Goal: Task Accomplishment & Management: Complete application form

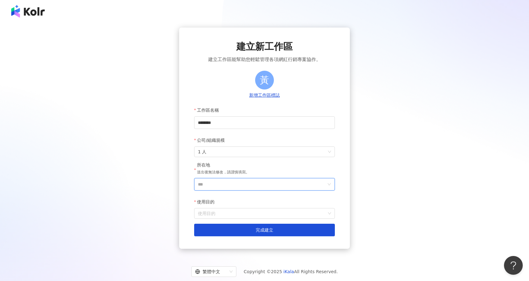
click at [255, 184] on input "***" at bounding box center [262, 184] width 128 height 12
click at [287, 98] on div "台灣" at bounding box center [300, 95] width 60 height 11
click at [261, 216] on input "使用目的" at bounding box center [264, 213] width 133 height 10
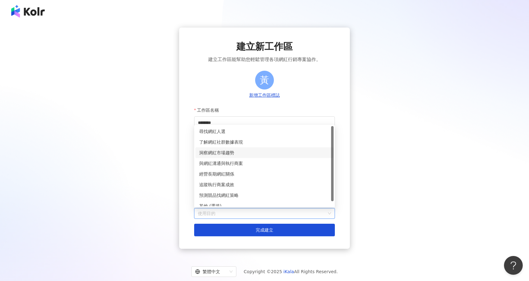
click at [241, 156] on div "洞察網紅市場趨勢" at bounding box center [264, 152] width 138 height 11
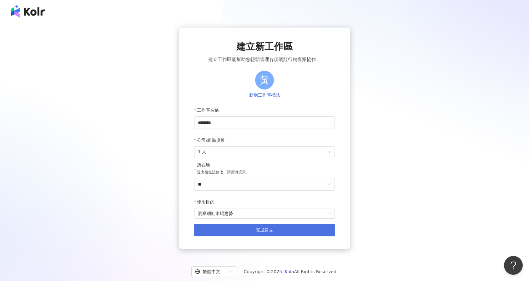
click at [269, 232] on span "完成建立" at bounding box center [264, 229] width 17 height 5
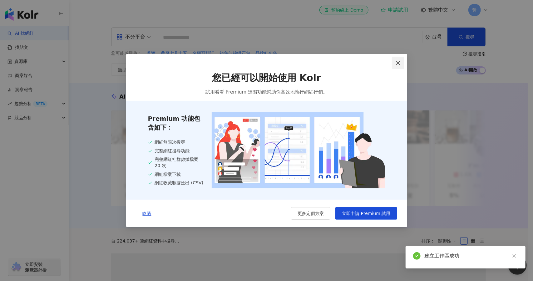
click at [400, 64] on icon "close" at bounding box center [398, 63] width 4 height 4
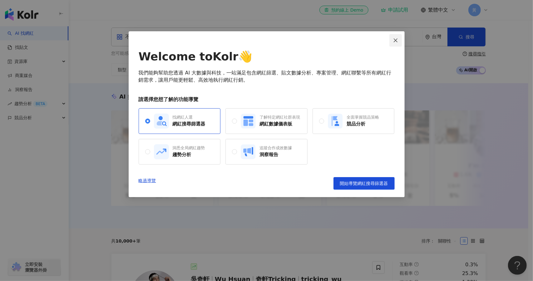
click at [397, 41] on icon "close" at bounding box center [396, 40] width 4 height 4
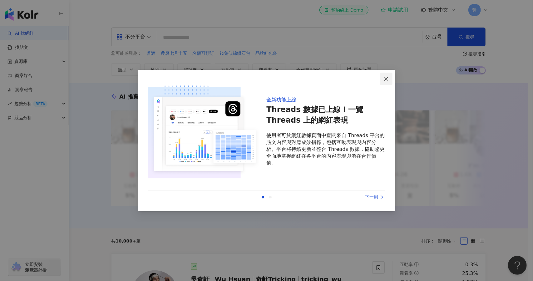
click at [384, 80] on icon "close" at bounding box center [386, 78] width 5 height 5
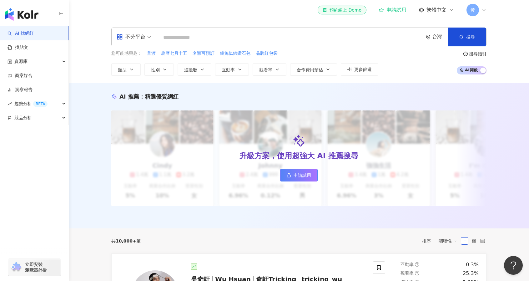
click at [48, 270] on div "立即安裝 瀏覽器外掛" at bounding box center [34, 266] width 52 height 17
